Goal: Check status: Check status

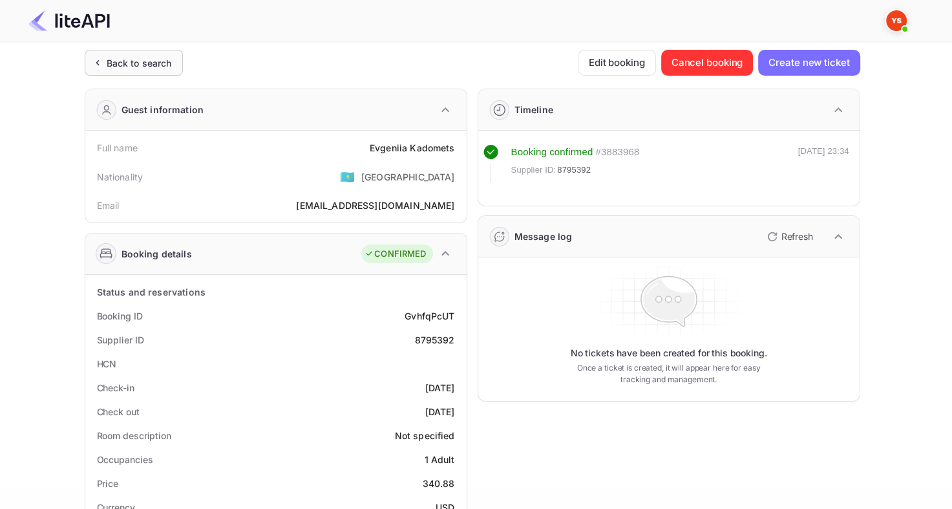
click at [119, 61] on div "Back to search" at bounding box center [139, 63] width 65 height 14
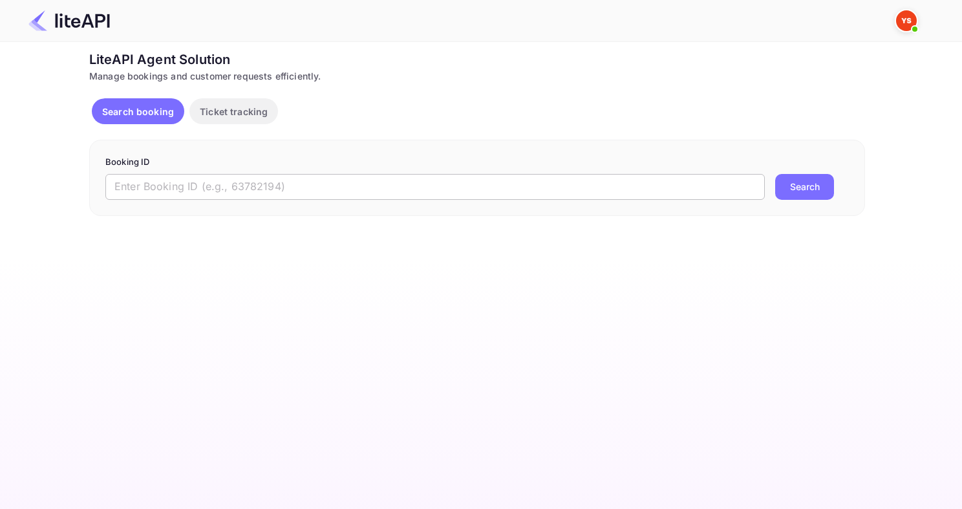
click at [341, 179] on input "text" at bounding box center [434, 187] width 659 height 26
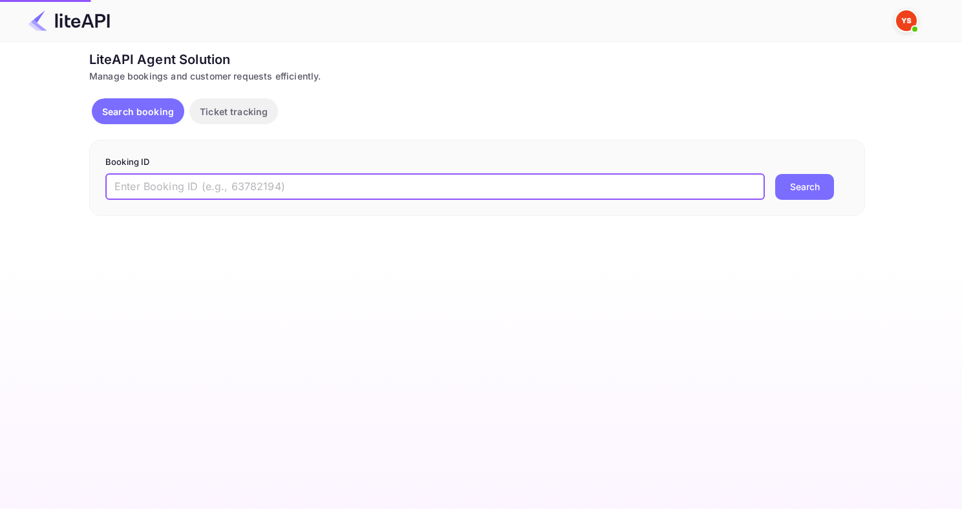
paste input "8830670"
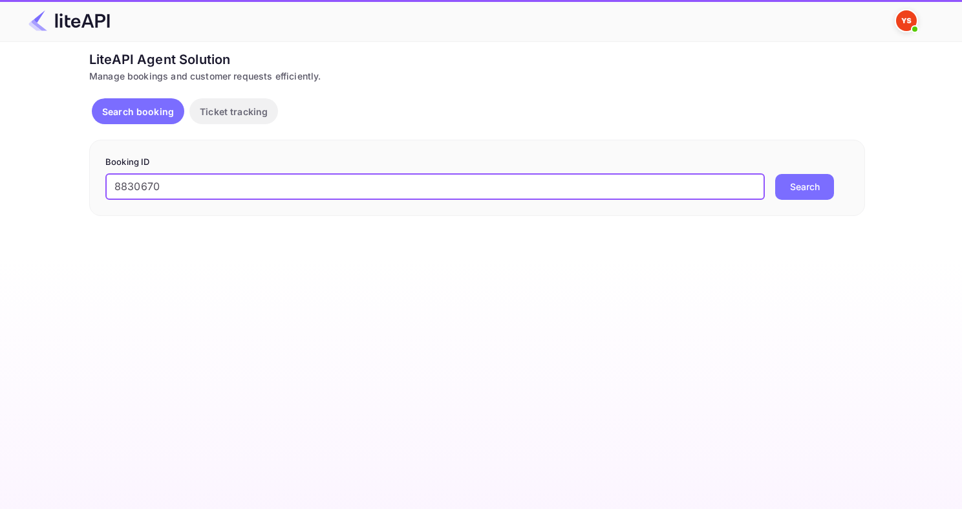
type input "8830670"
click at [775, 174] on button "Search" at bounding box center [804, 187] width 59 height 26
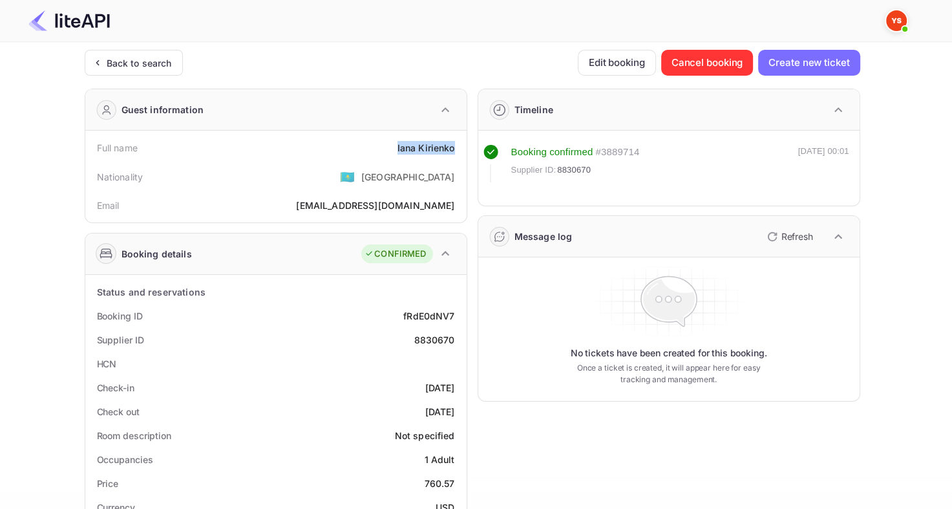
drag, startPoint x: 394, startPoint y: 145, endPoint x: 456, endPoint y: 151, distance: 62.3
click at [456, 151] on div "Full name [PERSON_NAME]" at bounding box center [275, 148] width 371 height 24
copy div "[PERSON_NAME]"
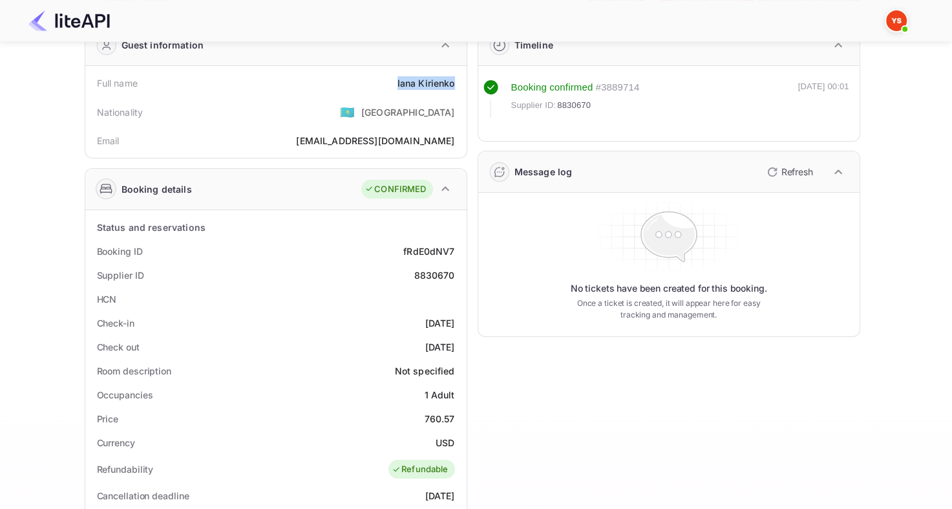
scroll to position [129, 0]
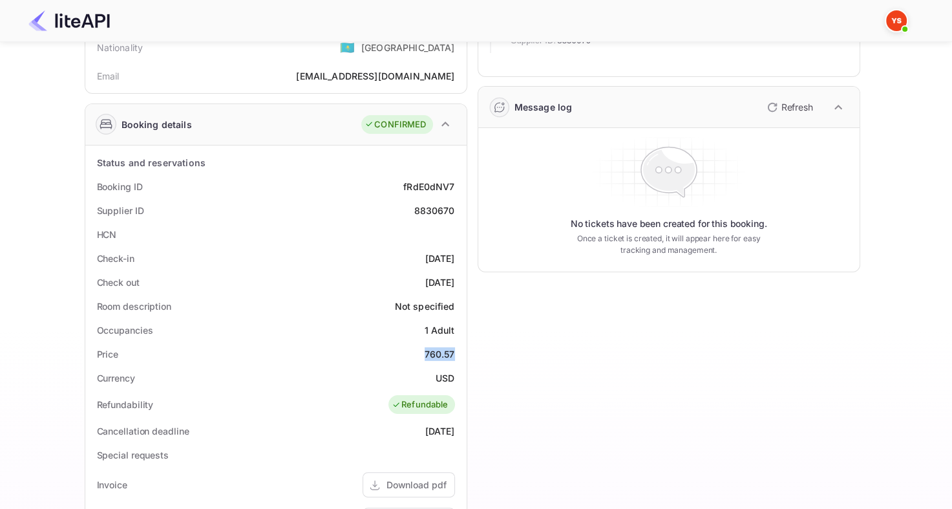
drag, startPoint x: 420, startPoint y: 352, endPoint x: 458, endPoint y: 354, distance: 37.5
click at [458, 354] on div "Price 760.57" at bounding box center [275, 354] width 371 height 24
copy div "760.57"
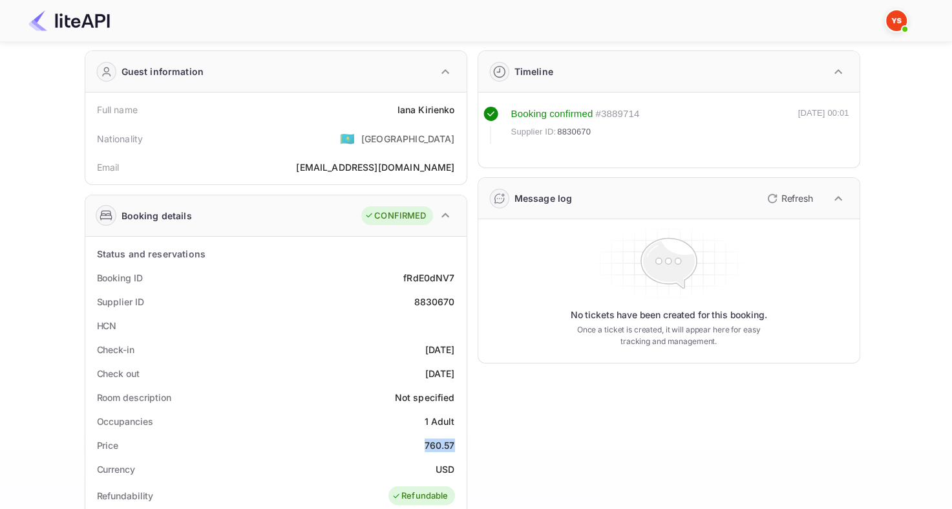
scroll to position [0, 0]
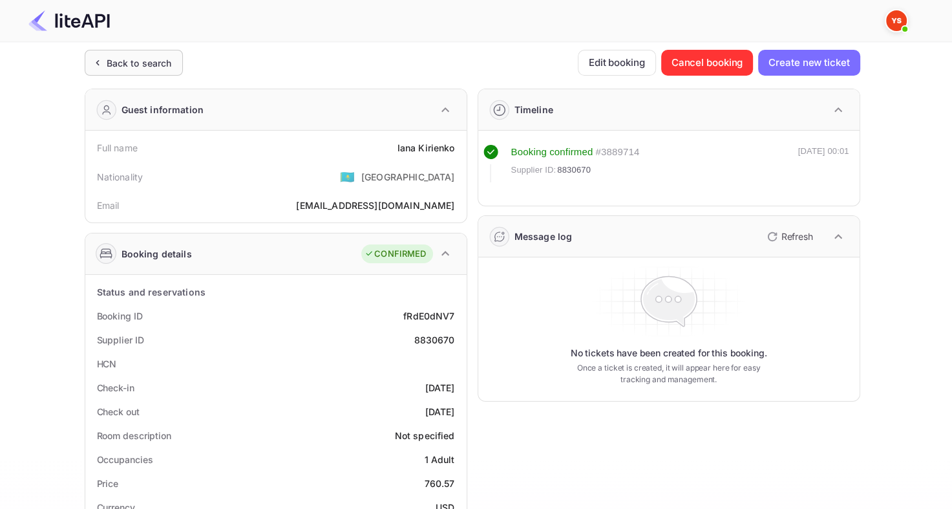
click at [107, 56] on div "Back to search" at bounding box center [139, 63] width 65 height 14
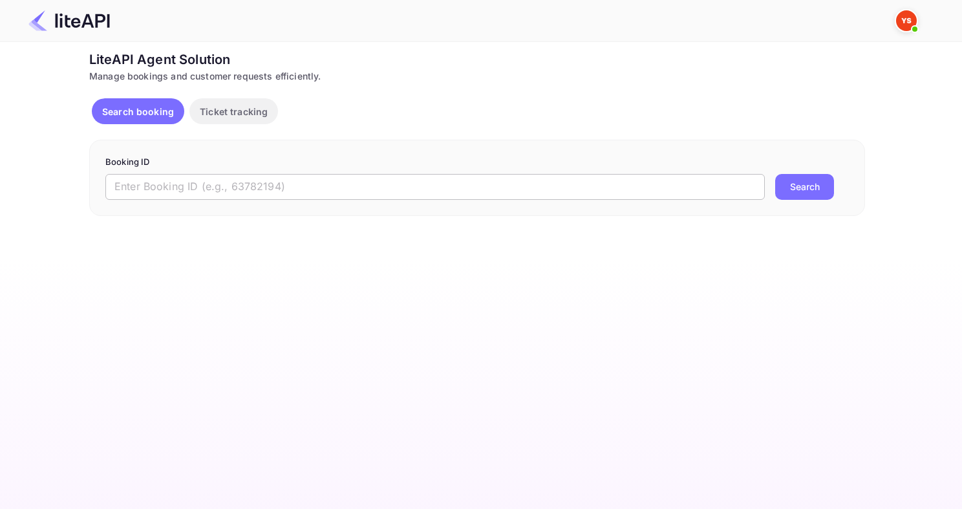
click at [366, 195] on input "text" at bounding box center [434, 187] width 659 height 26
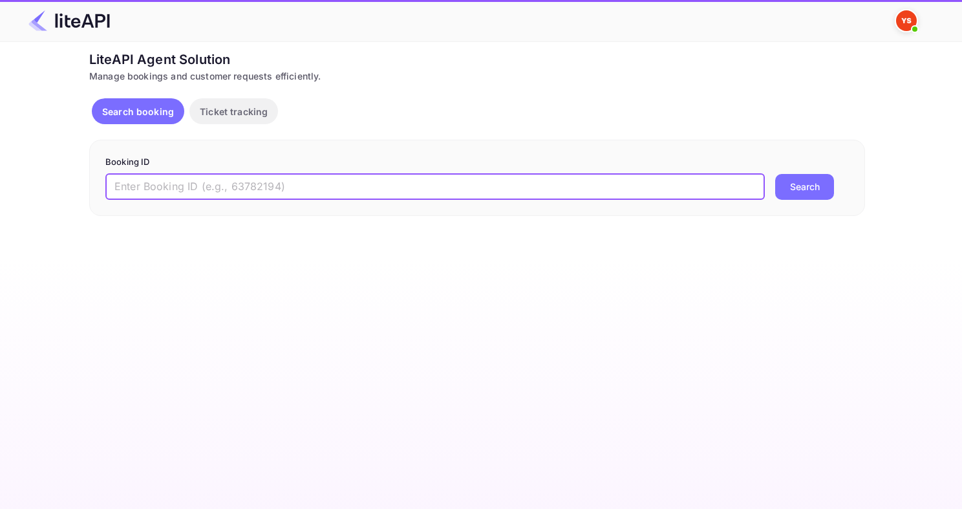
paste input "8724201"
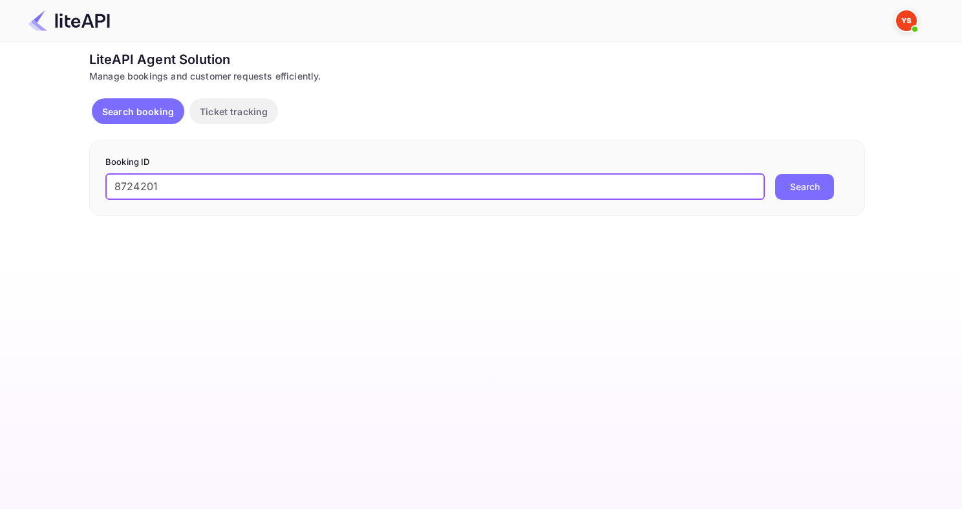
type input "8724201"
click at [775, 174] on button "Search" at bounding box center [804, 187] width 59 height 26
